Goal: Task Accomplishment & Management: Manage account settings

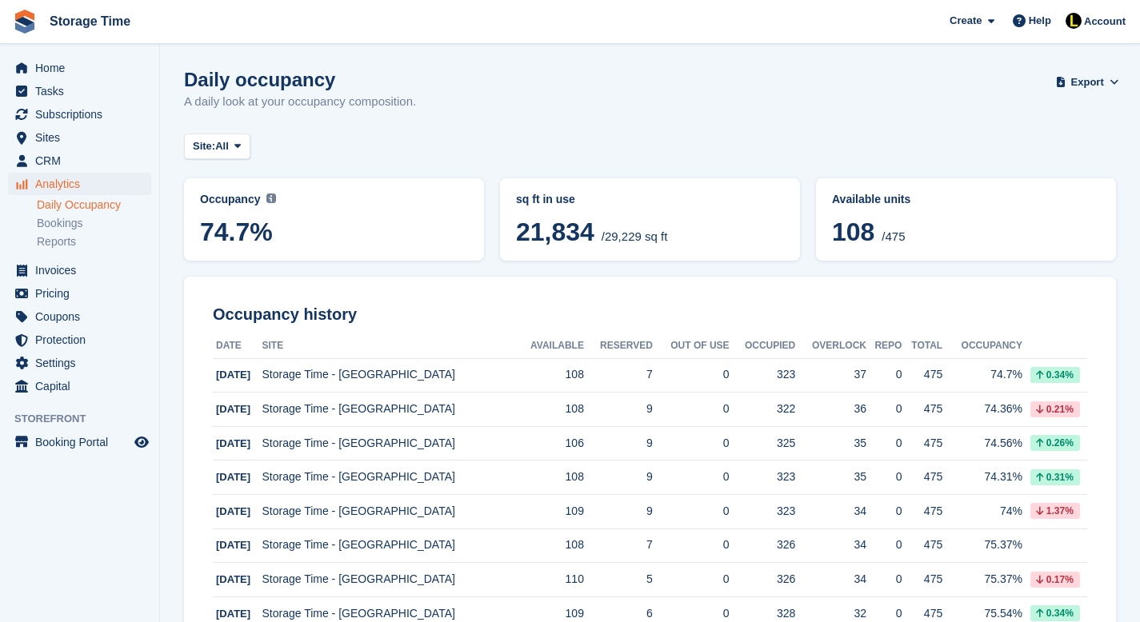
click at [877, 118] on div "Daily occupancy A daily look at your occupancy composition. Export Export Occup…" at bounding box center [650, 100] width 932 height 62
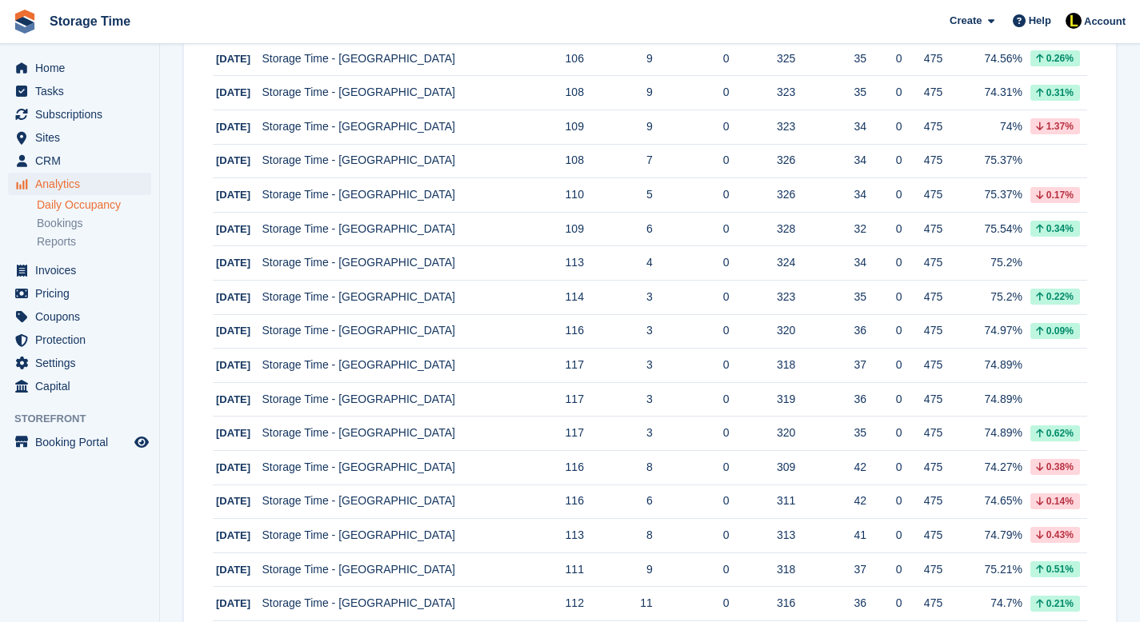
scroll to position [382, 0]
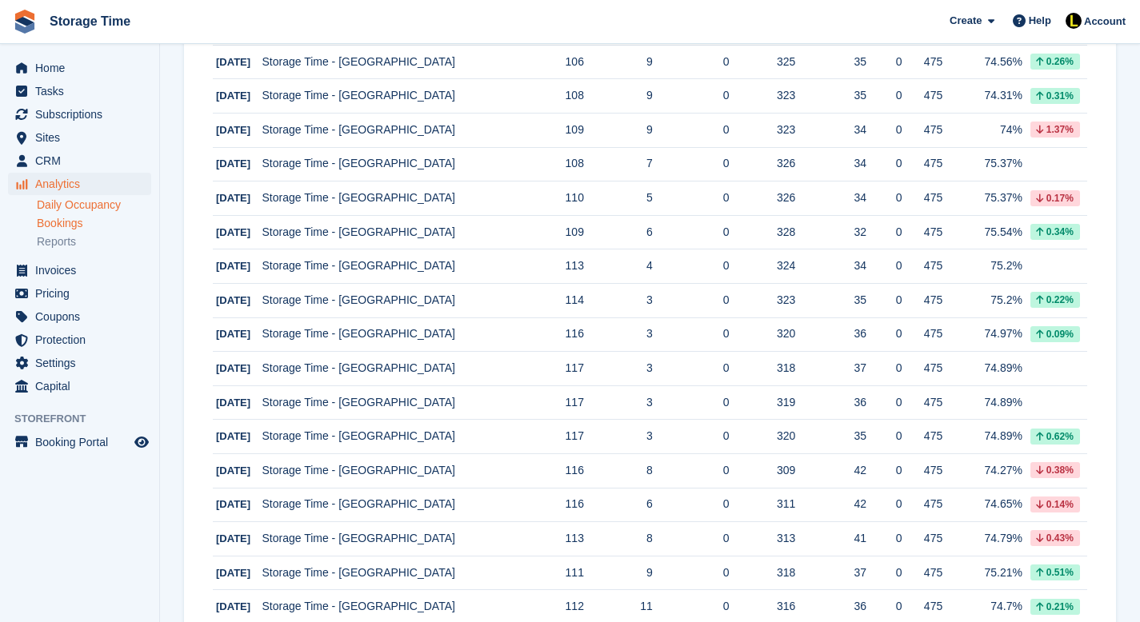
click at [82, 223] on link "Bookings" at bounding box center [94, 223] width 114 height 15
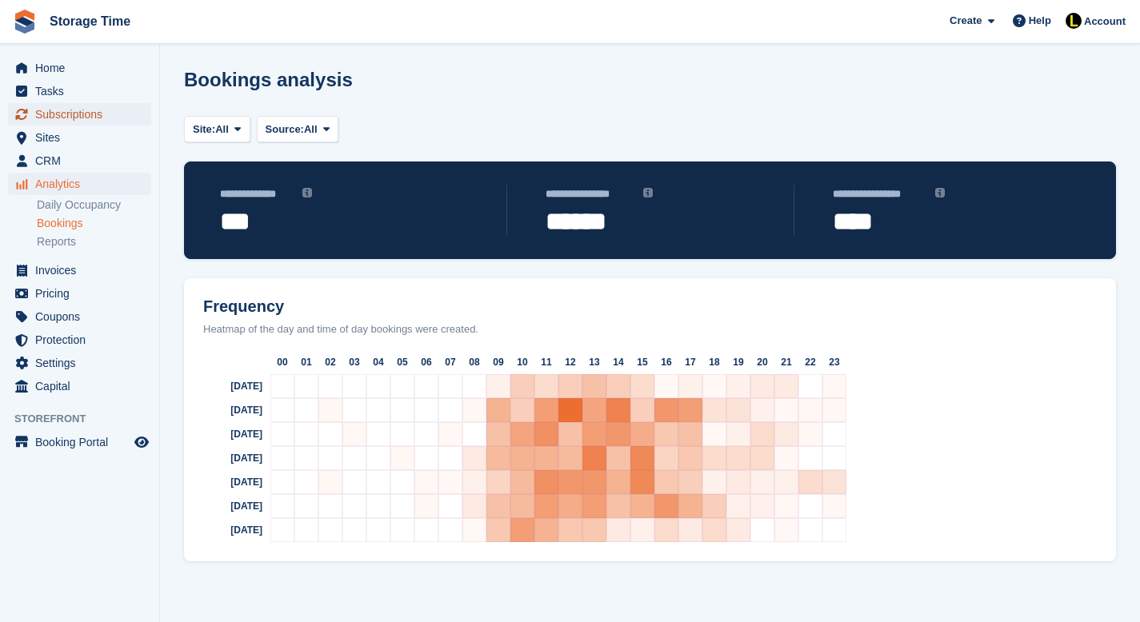
click at [62, 116] on span "Subscriptions" at bounding box center [83, 114] width 96 height 22
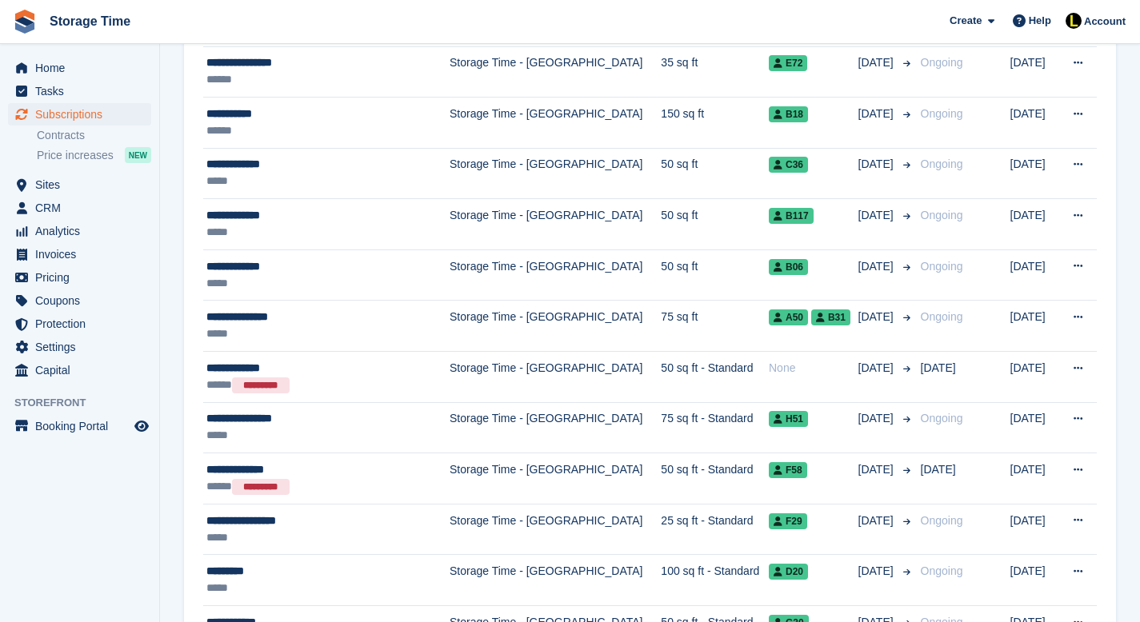
scroll to position [2268, 0]
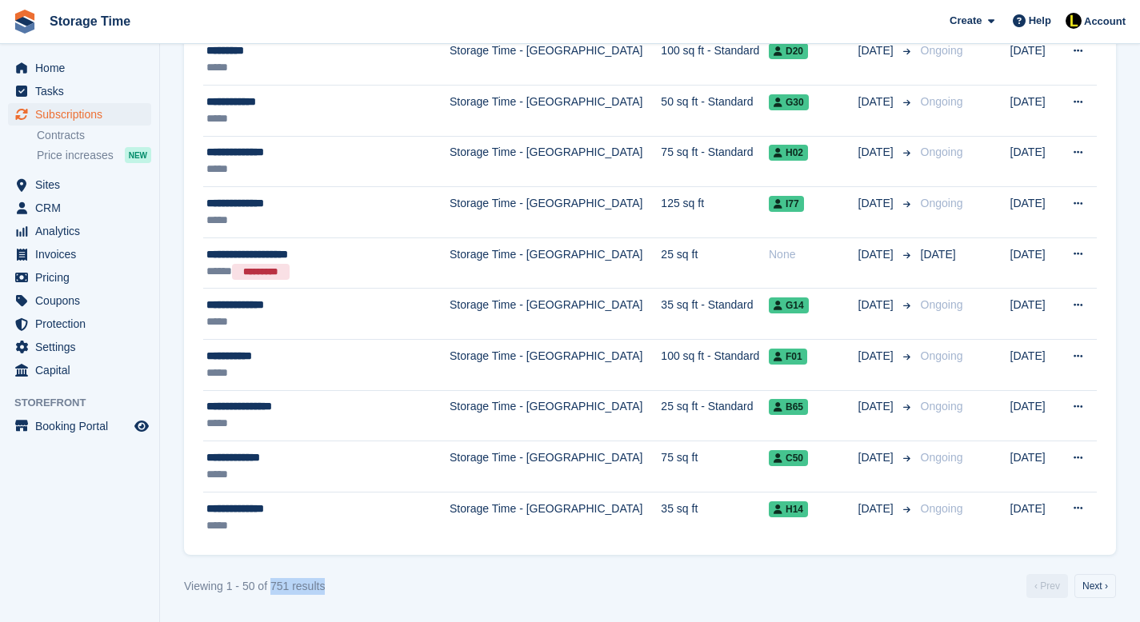
drag, startPoint x: 274, startPoint y: 583, endPoint x: 331, endPoint y: 583, distance: 56.8
click at [331, 583] on div "Viewing 1 - 50 of 751 results ‹ Prev Next ›" at bounding box center [650, 586] width 932 height 24
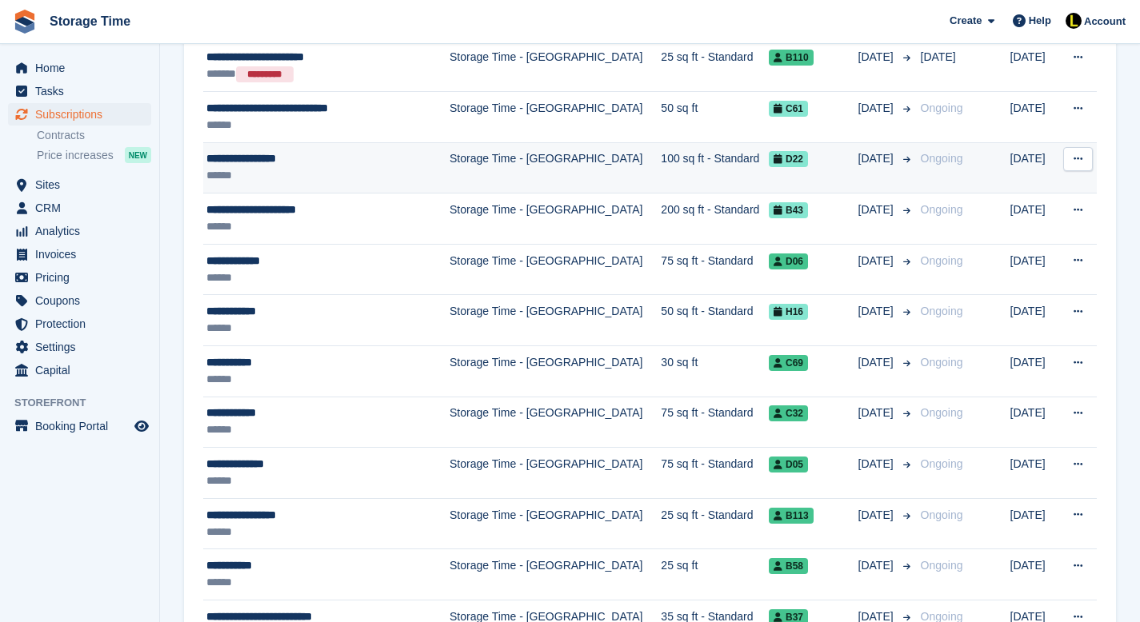
scroll to position [0, 0]
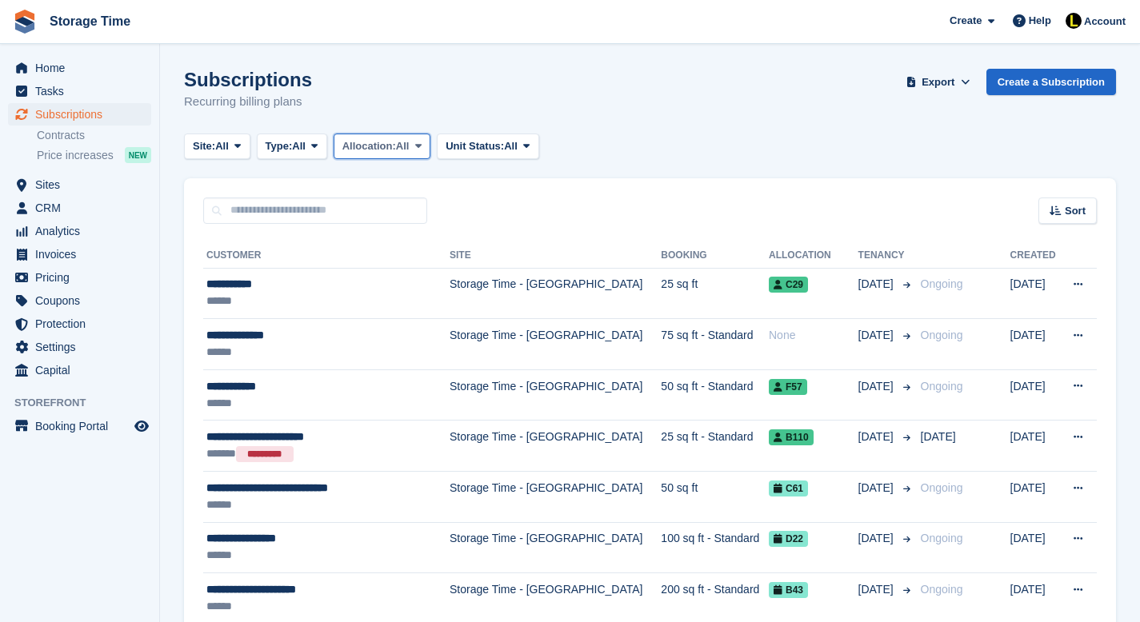
click at [410, 146] on span "All" at bounding box center [403, 146] width 14 height 16
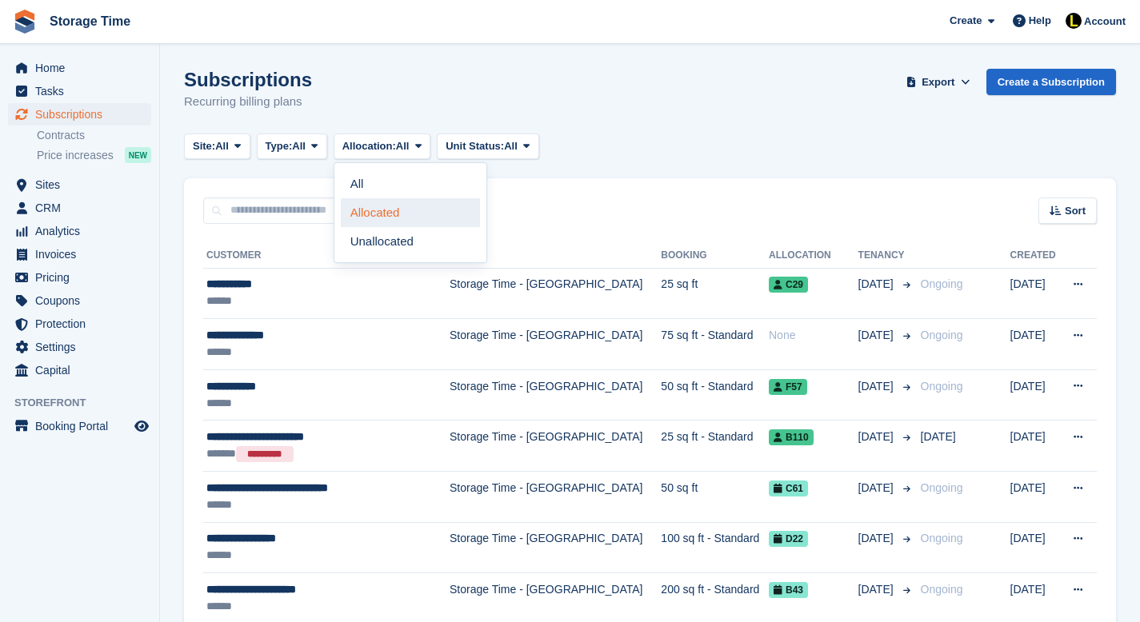
click at [418, 206] on link "Allocated" at bounding box center [410, 212] width 139 height 29
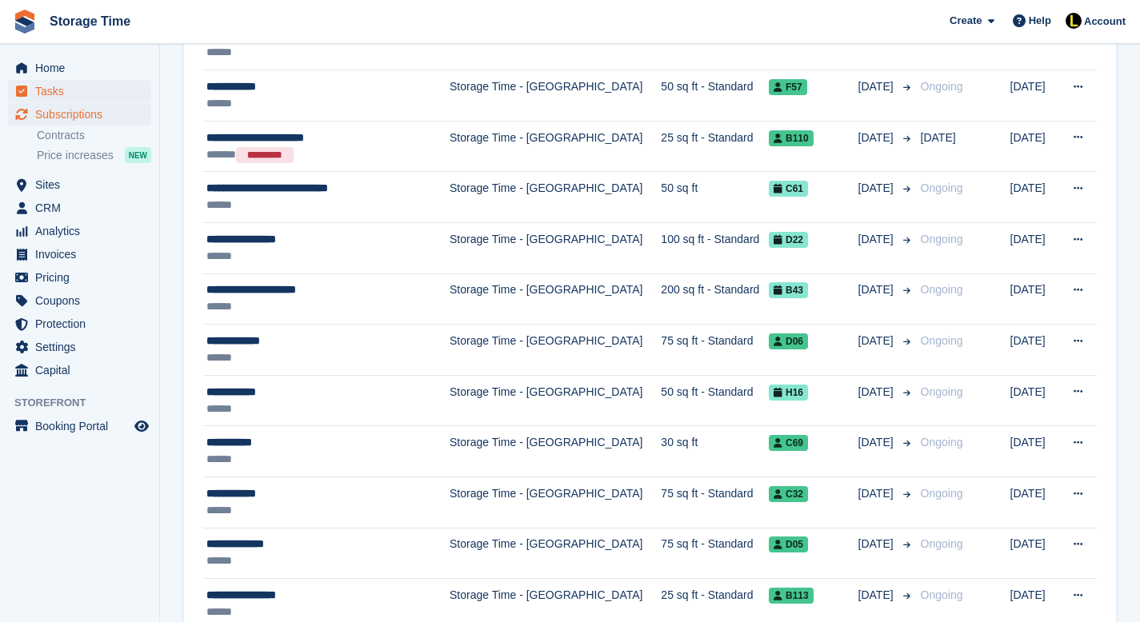
scroll to position [83, 0]
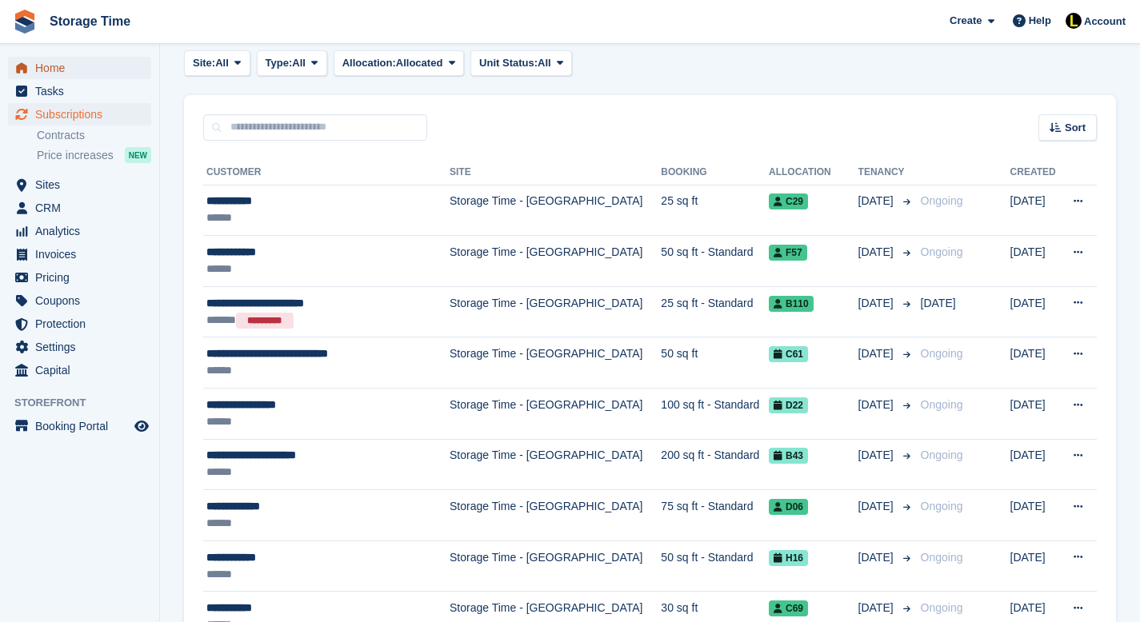
click at [104, 63] on span "Home" at bounding box center [83, 68] width 96 height 22
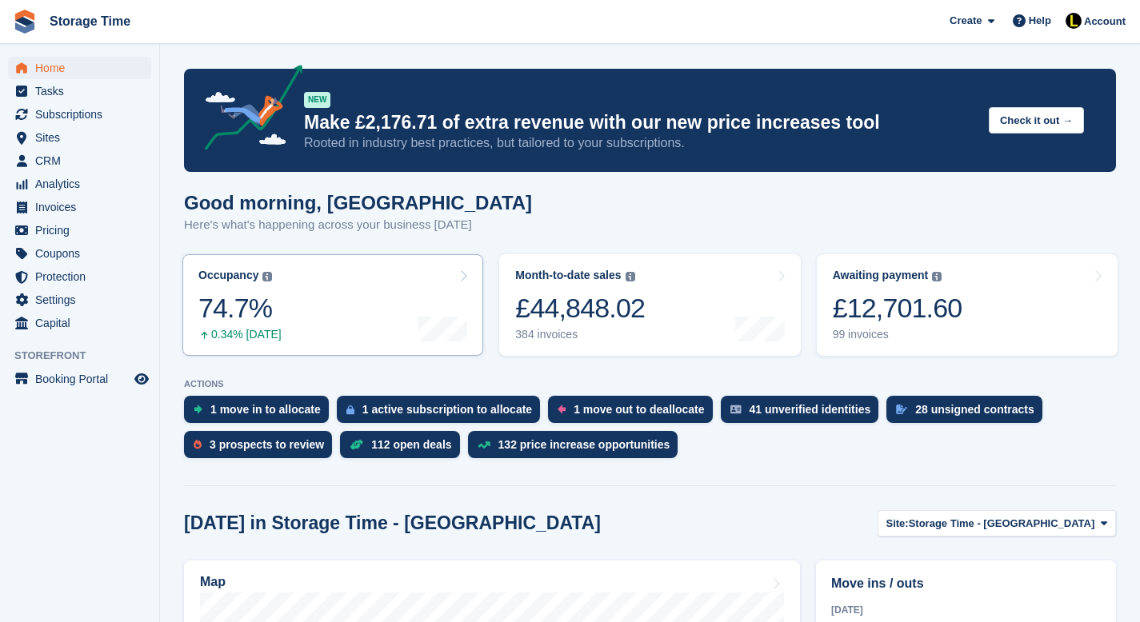
click at [422, 302] on div at bounding box center [443, 305] width 50 height 73
click at [399, 281] on link "Occupancy The percentage of all currently allocated units in terms of area. Inc…" at bounding box center [332, 305] width 301 height 102
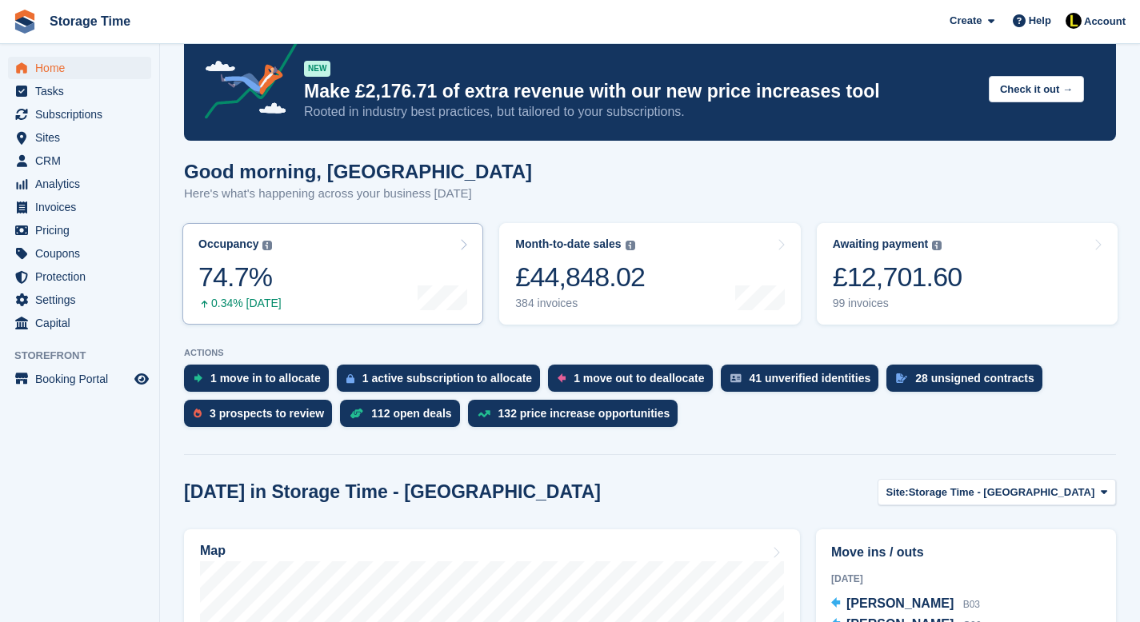
click at [318, 299] on link "Occupancy The percentage of all currently allocated units in terms of area. Inc…" at bounding box center [332, 274] width 301 height 102
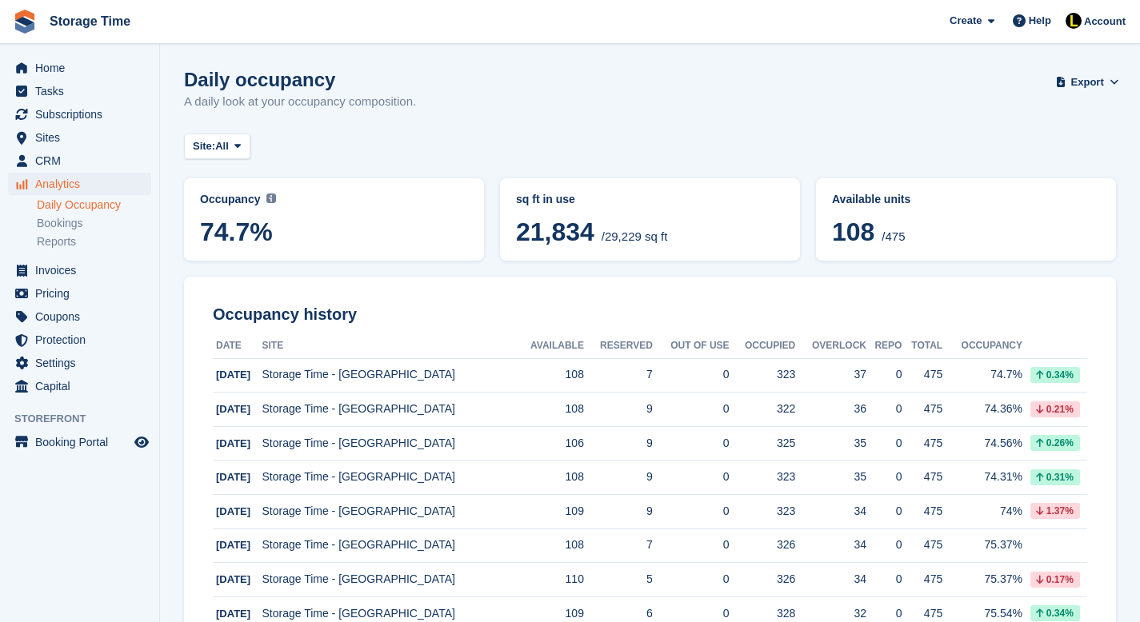
click at [303, 220] on span "74.7%" at bounding box center [334, 232] width 268 height 29
click at [298, 234] on span "74.7%" at bounding box center [334, 232] width 268 height 29
click at [240, 229] on span "74.7%" at bounding box center [334, 232] width 268 height 29
click at [347, 226] on span "74.7%" at bounding box center [334, 232] width 268 height 29
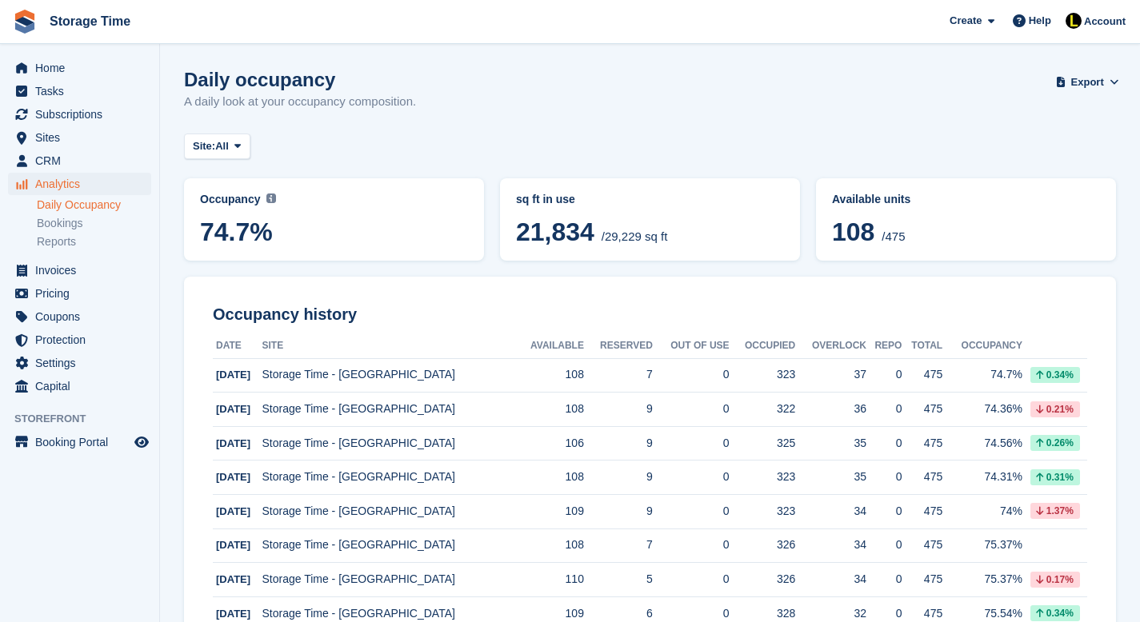
click at [94, 208] on link "Daily Occupancy" at bounding box center [94, 205] width 114 height 15
click at [333, 232] on span "74.7%" at bounding box center [334, 232] width 268 height 29
click at [234, 222] on span "74.7%" at bounding box center [334, 232] width 268 height 29
click at [68, 60] on span "Home" at bounding box center [83, 68] width 96 height 22
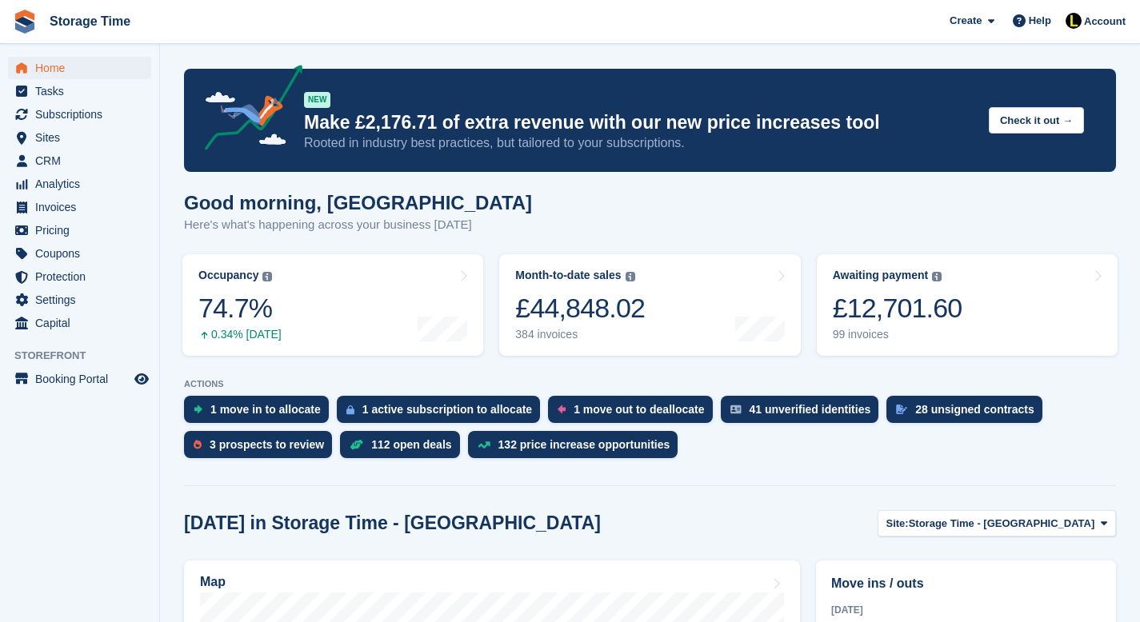
click at [1079, 121] on button "Check it out →" at bounding box center [1036, 120] width 95 height 26
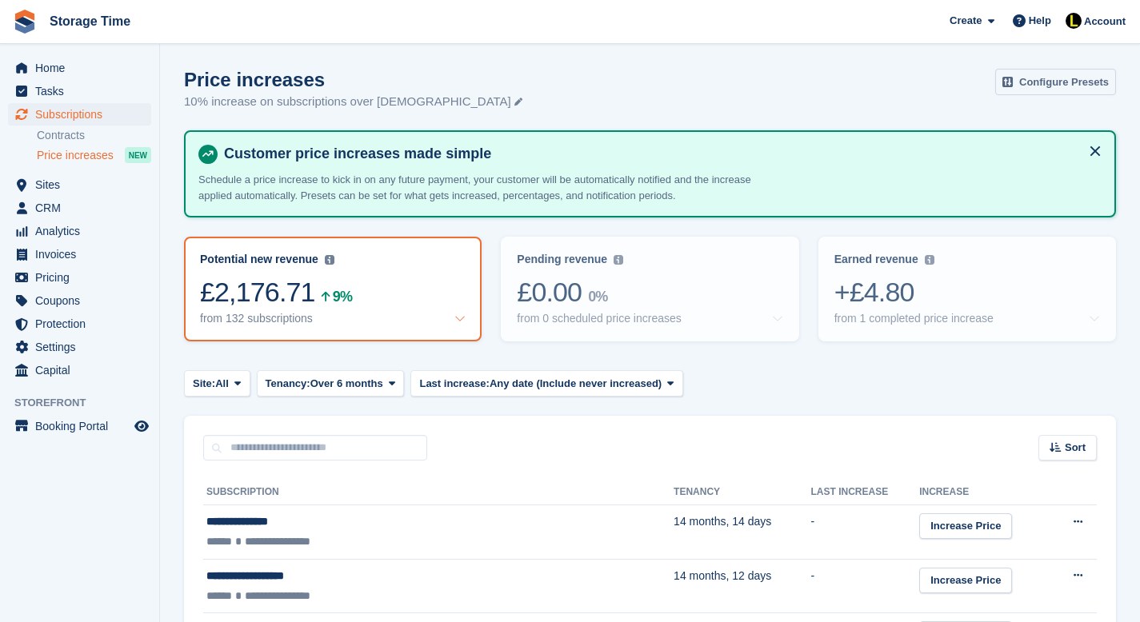
click at [1069, 86] on link "Configure Presets" at bounding box center [1055, 82] width 121 height 26
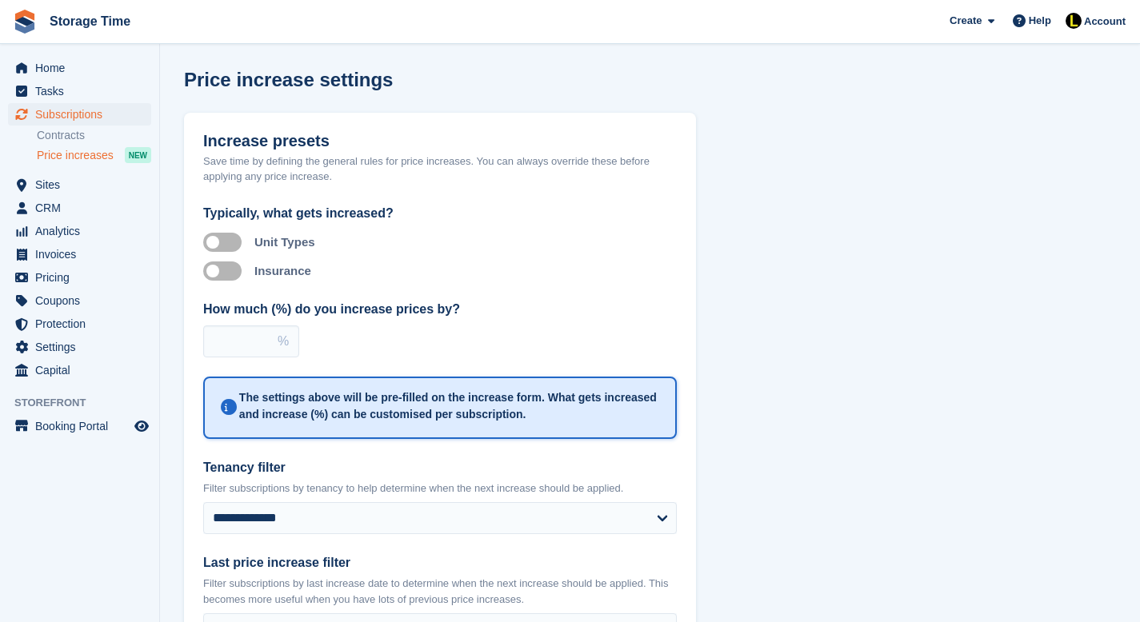
scroll to position [130, 0]
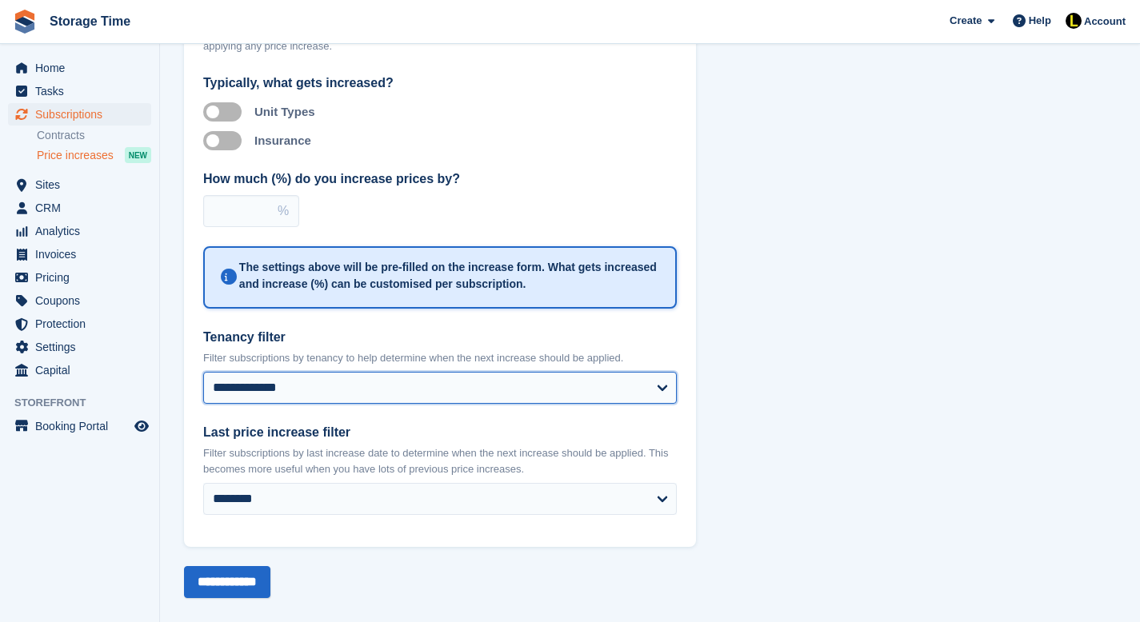
click at [414, 383] on select "**********" at bounding box center [439, 388] width 473 height 32
select select "**********"
click at [203, 372] on select "**********" at bounding box center [439, 388] width 473 height 32
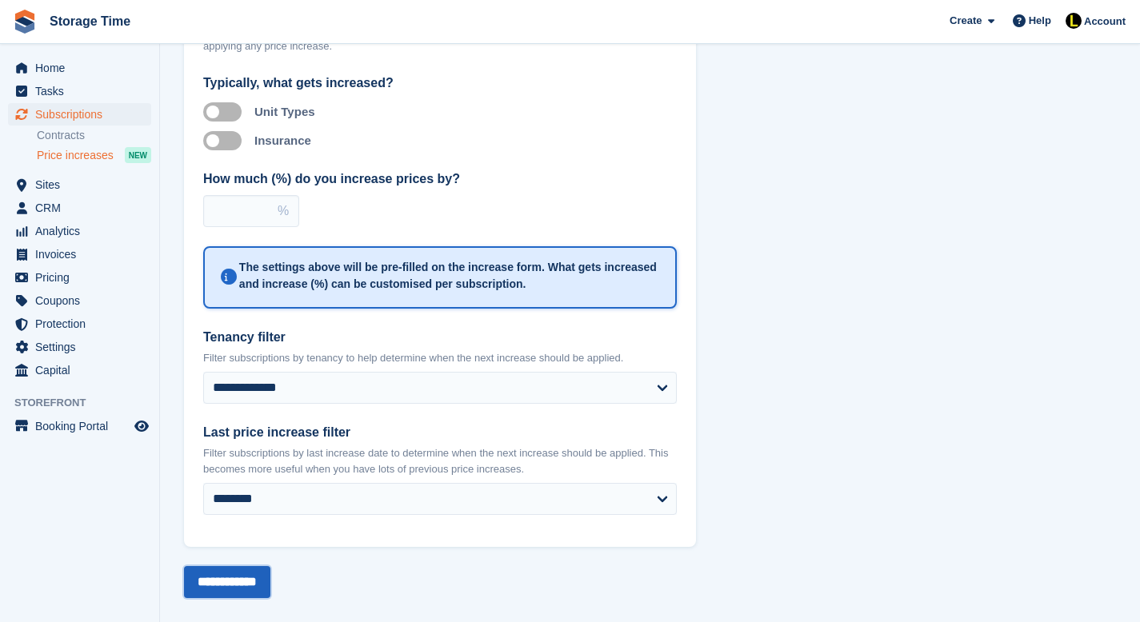
click at [270, 577] on input "**********" at bounding box center [227, 582] width 86 height 32
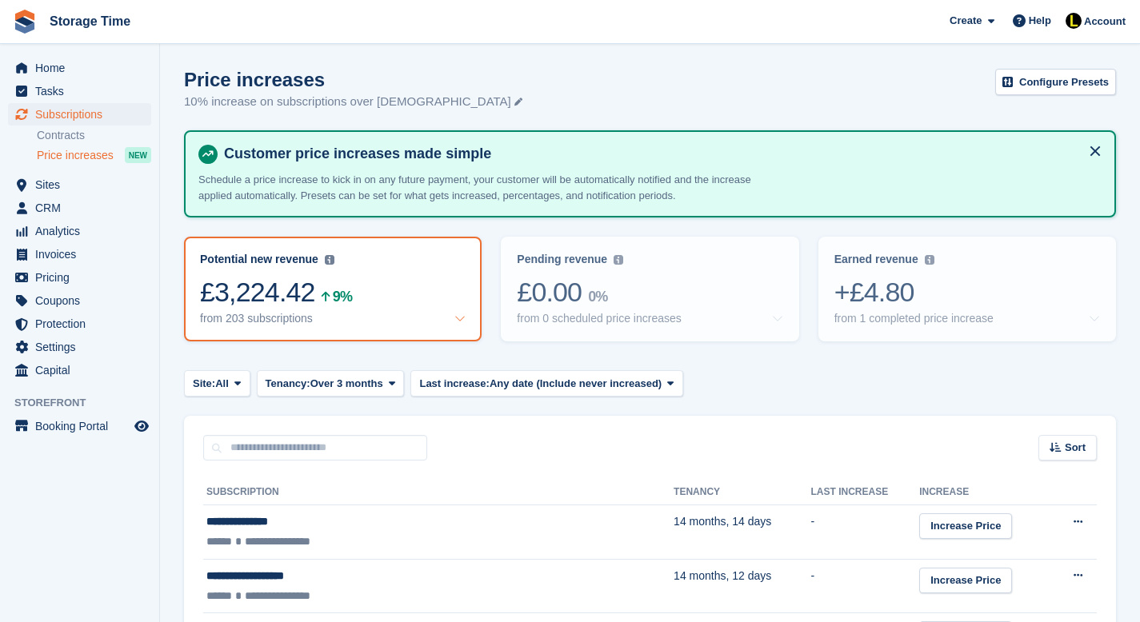
scroll to position [6, 0]
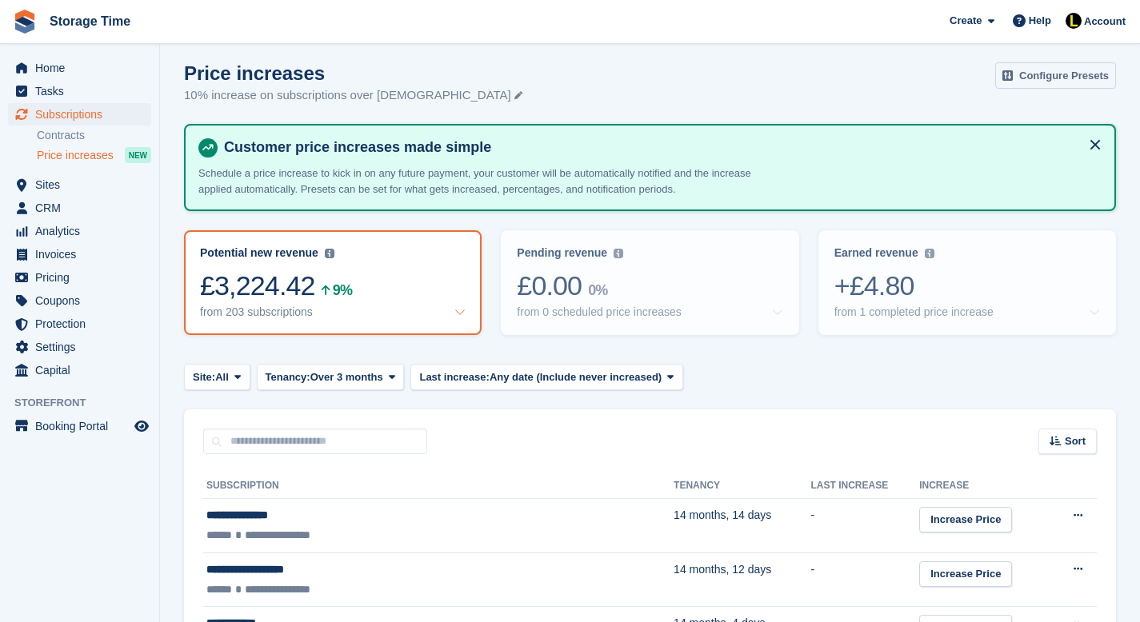
click at [1025, 78] on link "Configure Presets" at bounding box center [1055, 75] width 121 height 26
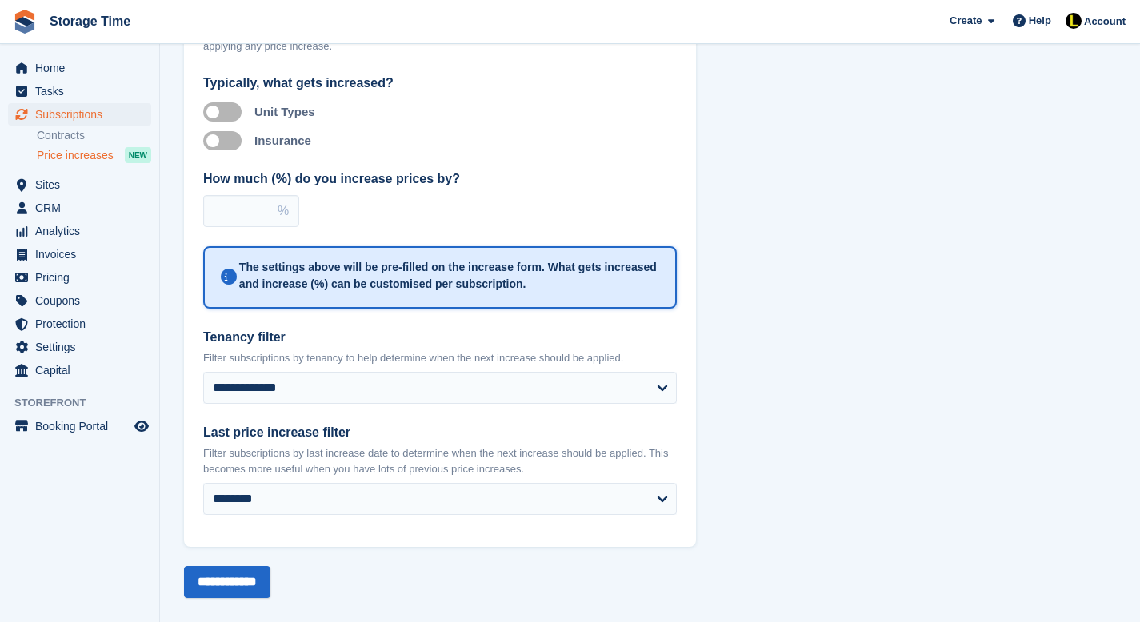
scroll to position [130, 0]
click at [126, 66] on span "Home" at bounding box center [83, 68] width 96 height 22
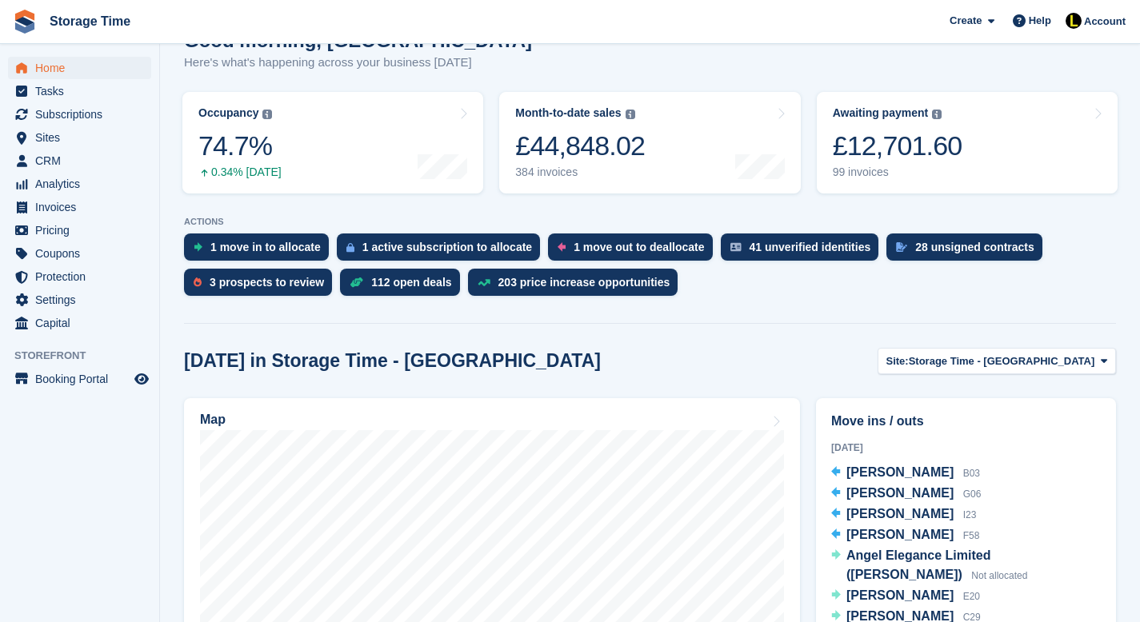
scroll to position [160, 0]
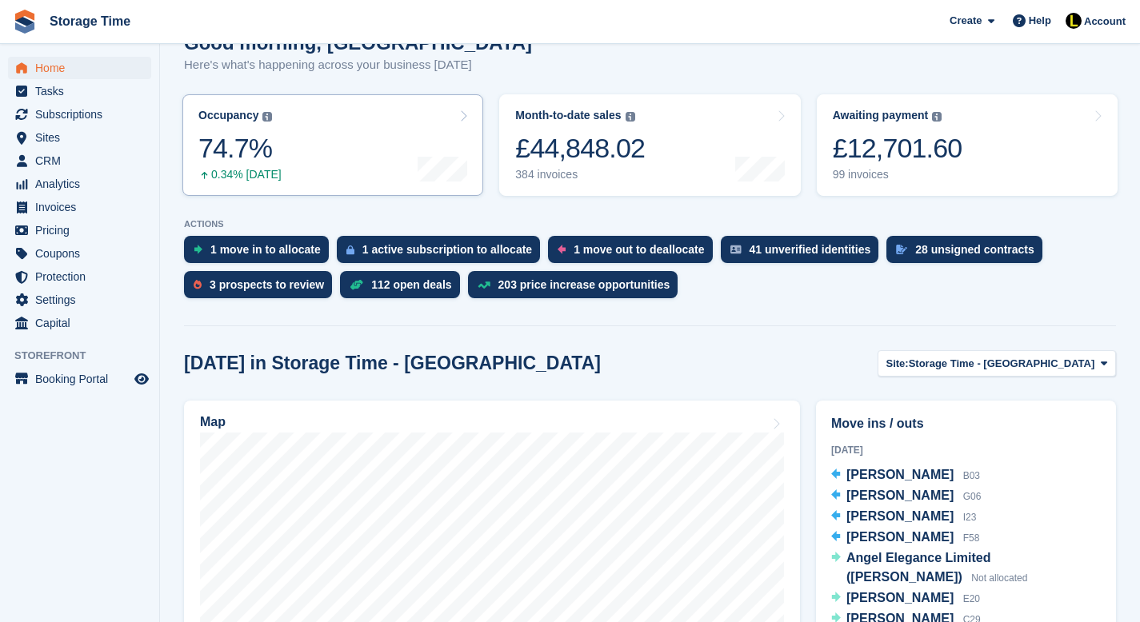
click at [269, 166] on div "Occupancy The percentage of all currently allocated units in terms of area. Inc…" at bounding box center [239, 145] width 83 height 73
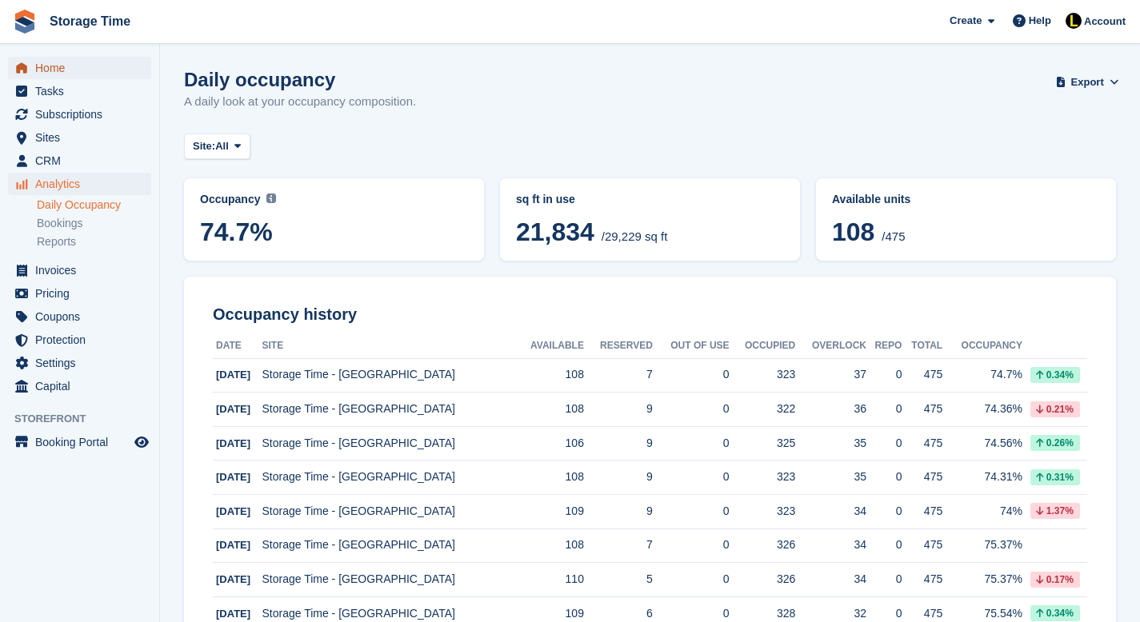
click at [98, 69] on span "Home" at bounding box center [83, 68] width 96 height 22
